Goal: Browse casually

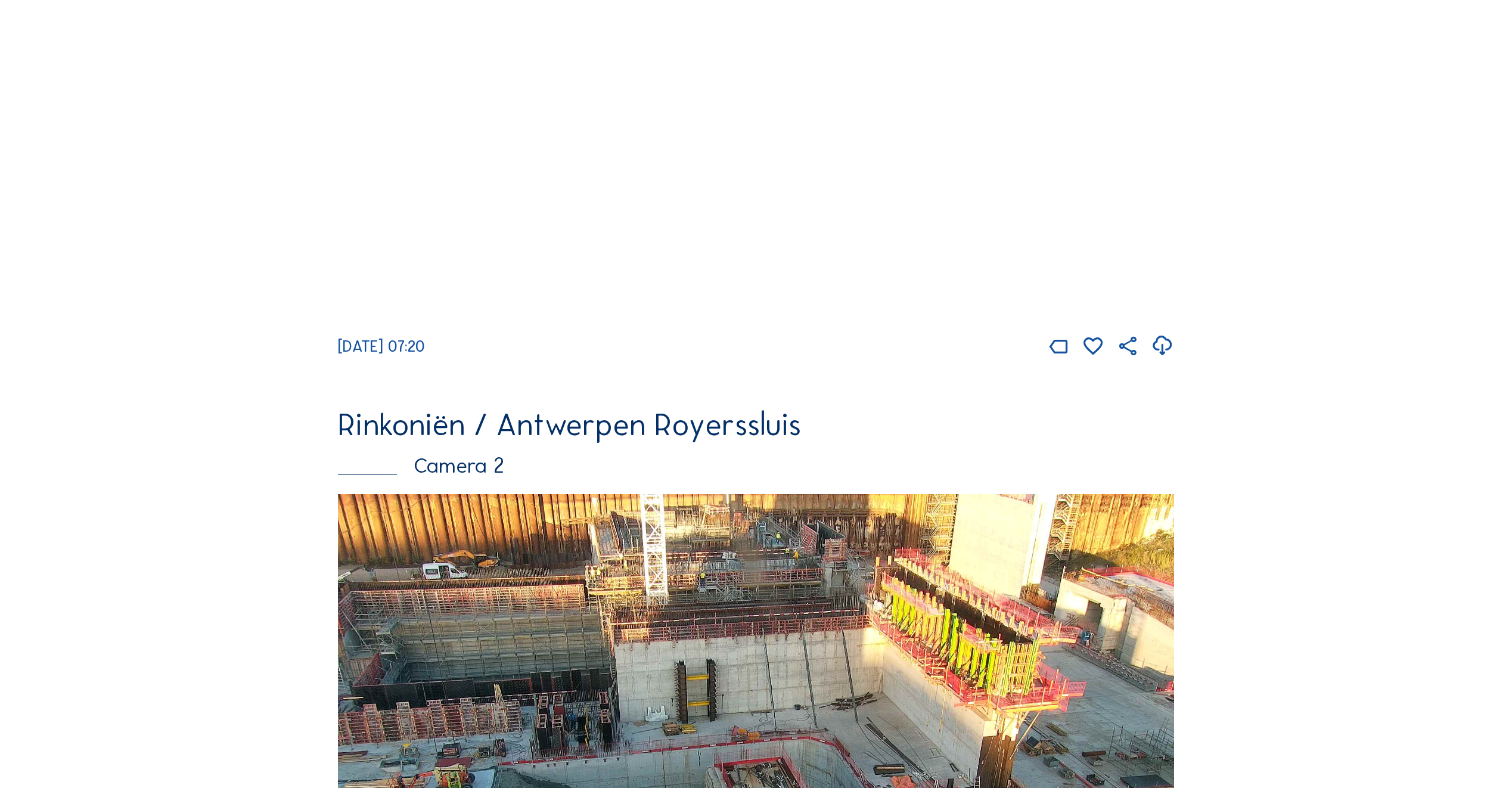
scroll to position [298, 0]
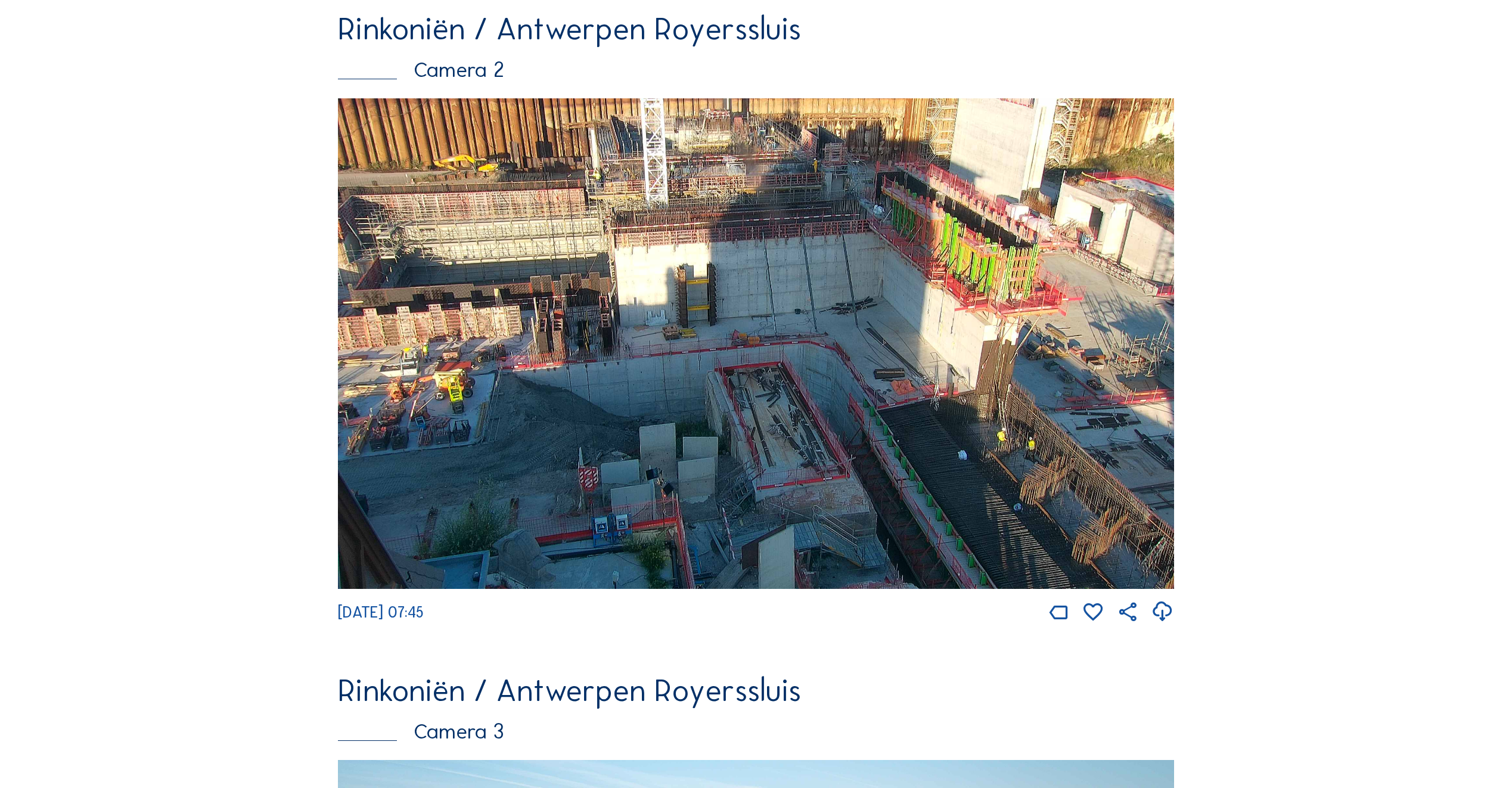
scroll to position [775, 0]
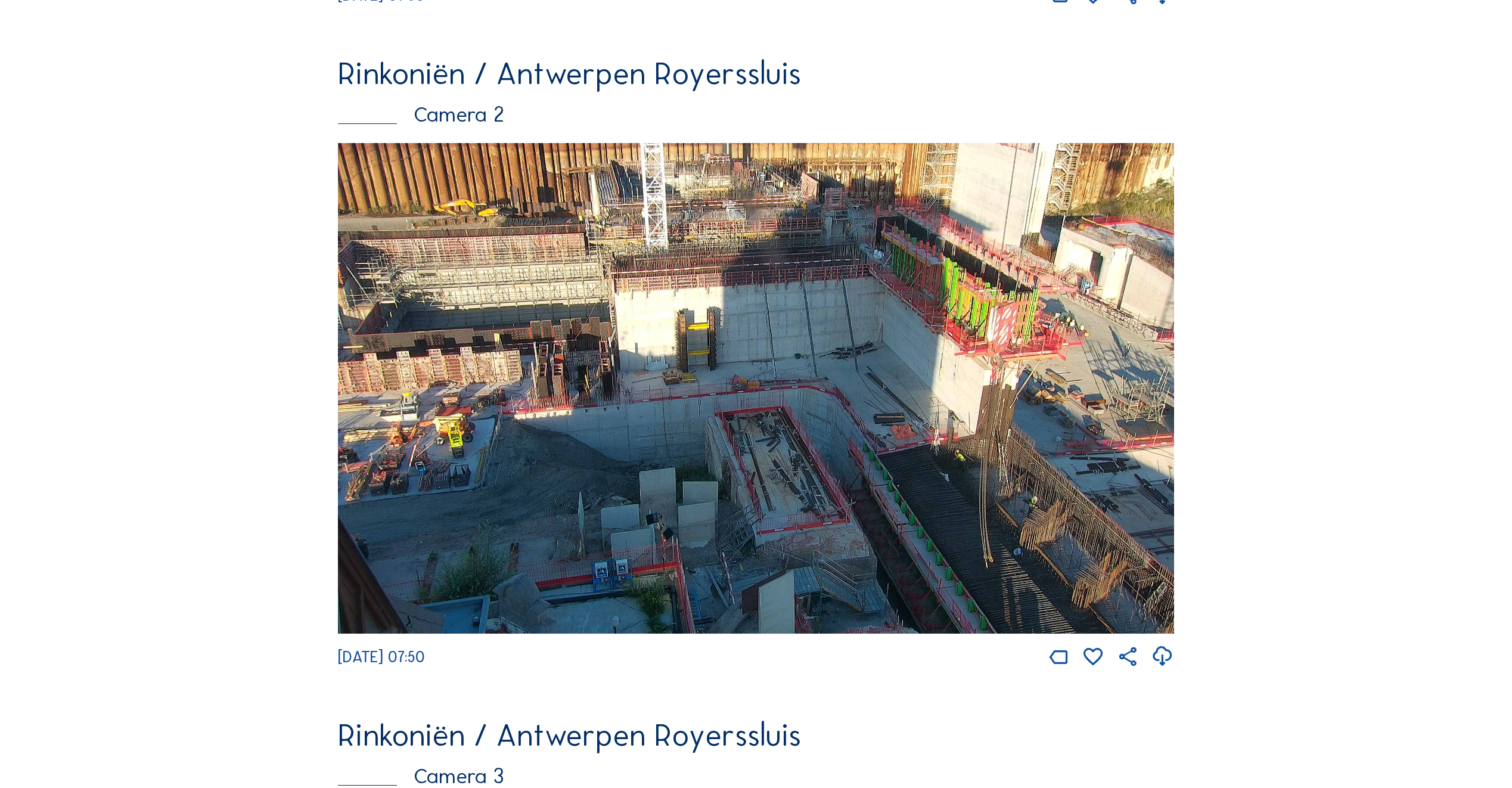
scroll to position [716, 0]
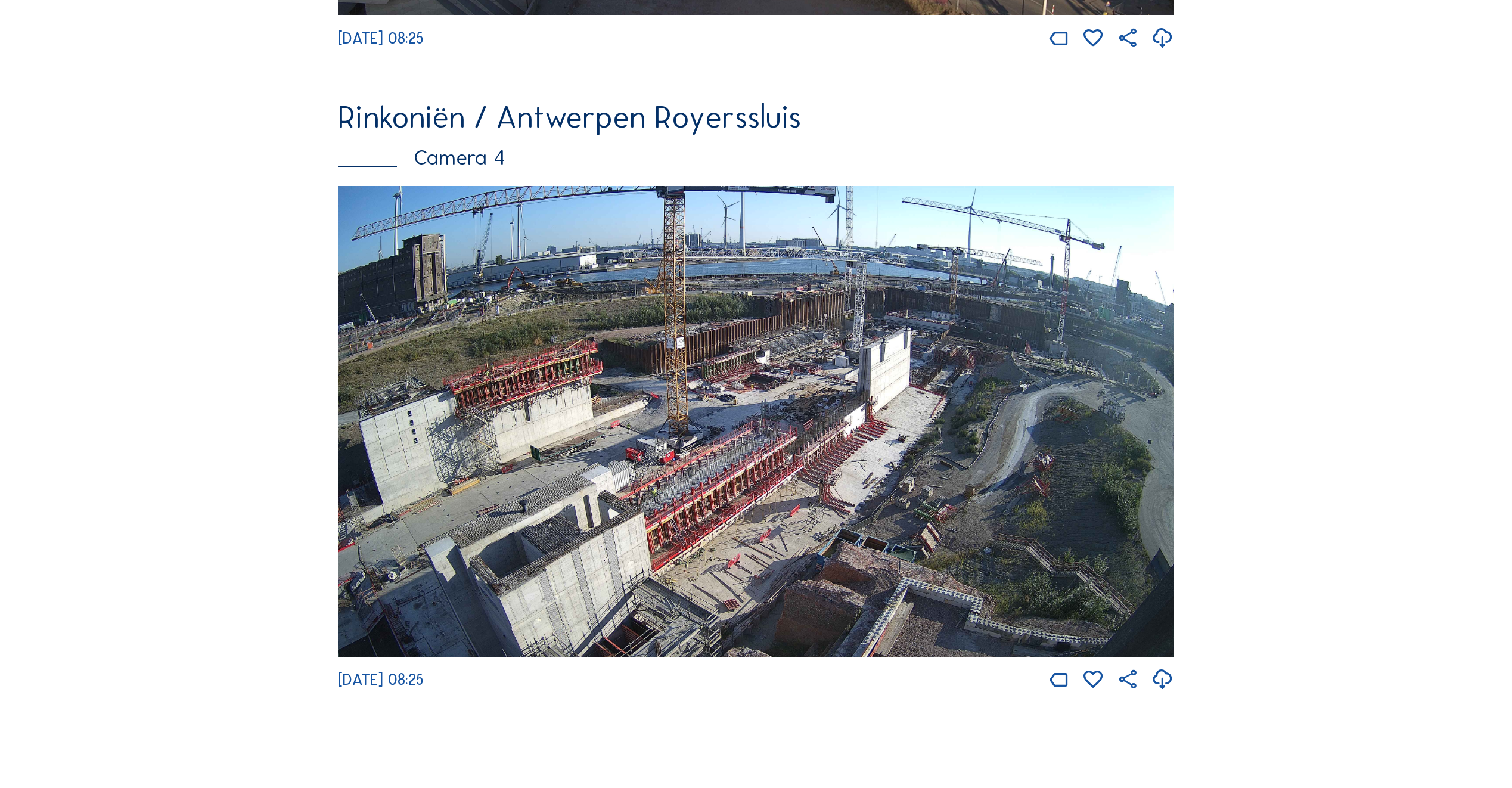
scroll to position [2027, 0]
